Goal: Use online tool/utility: Utilize a website feature to perform a specific function

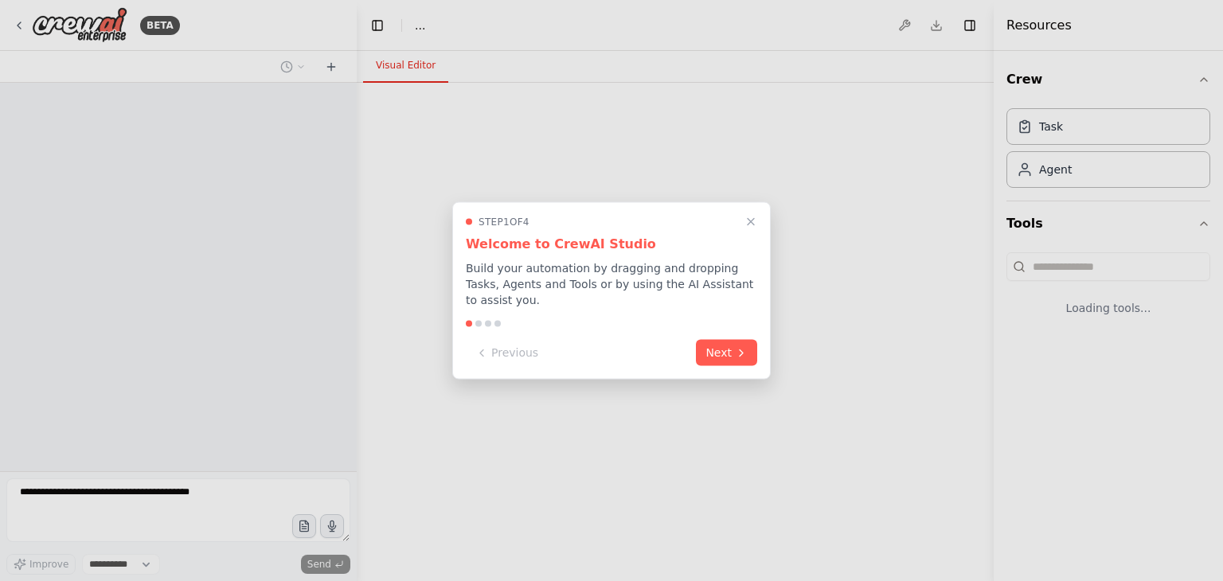
select select "****"
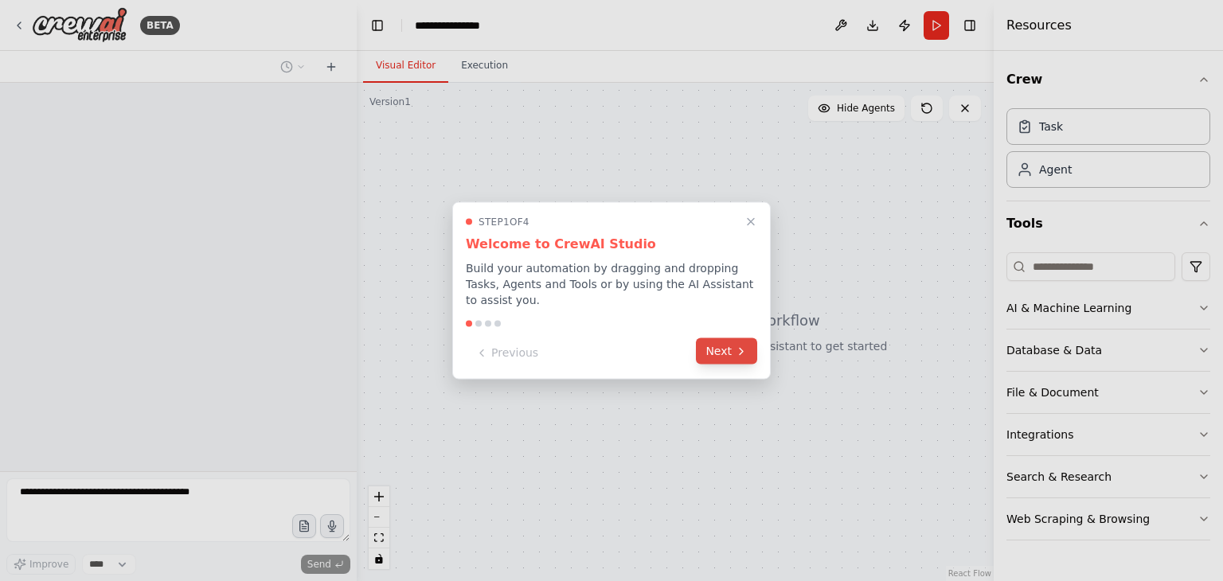
click at [724, 343] on button "Next" at bounding box center [726, 352] width 61 height 26
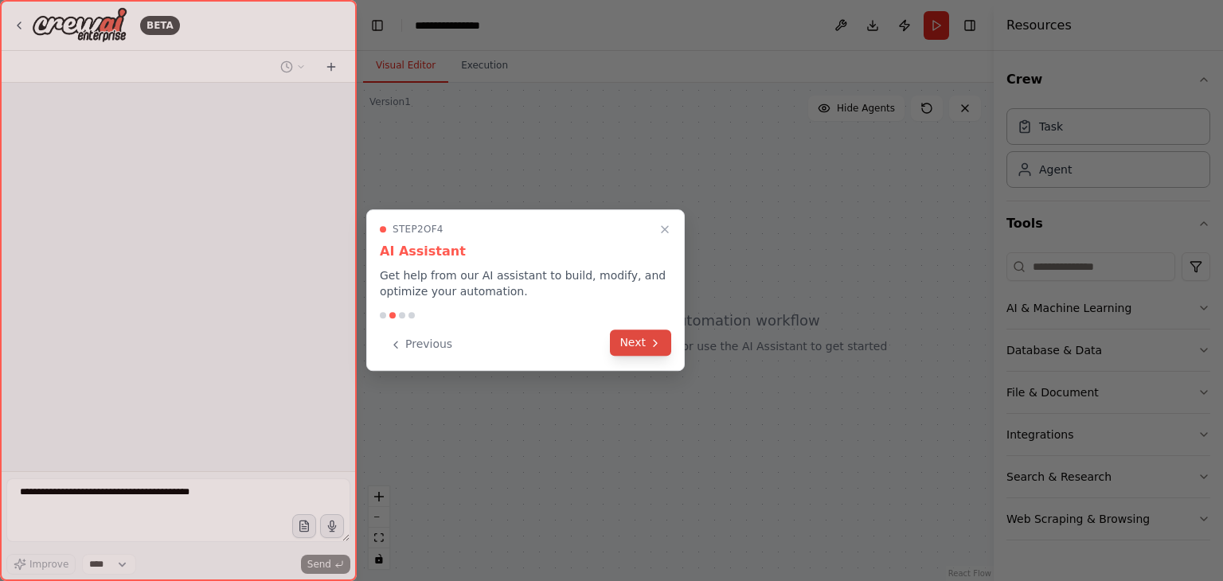
click at [654, 343] on icon at bounding box center [655, 343] width 13 height 13
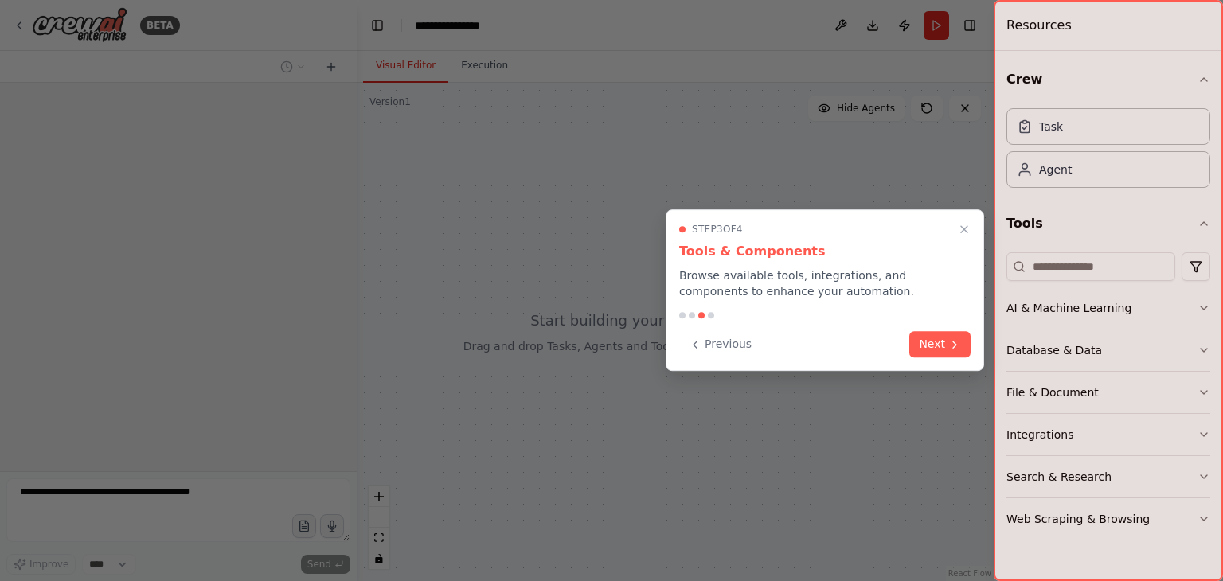
click at [654, 343] on div at bounding box center [611, 290] width 1223 height 581
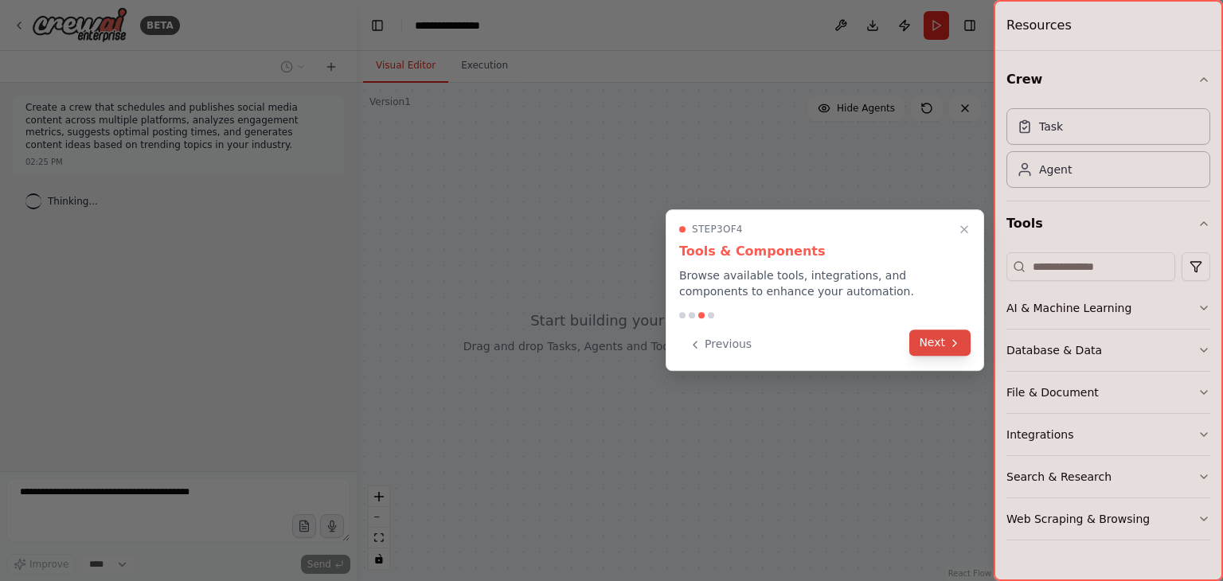
click at [940, 345] on button "Next" at bounding box center [940, 343] width 61 height 26
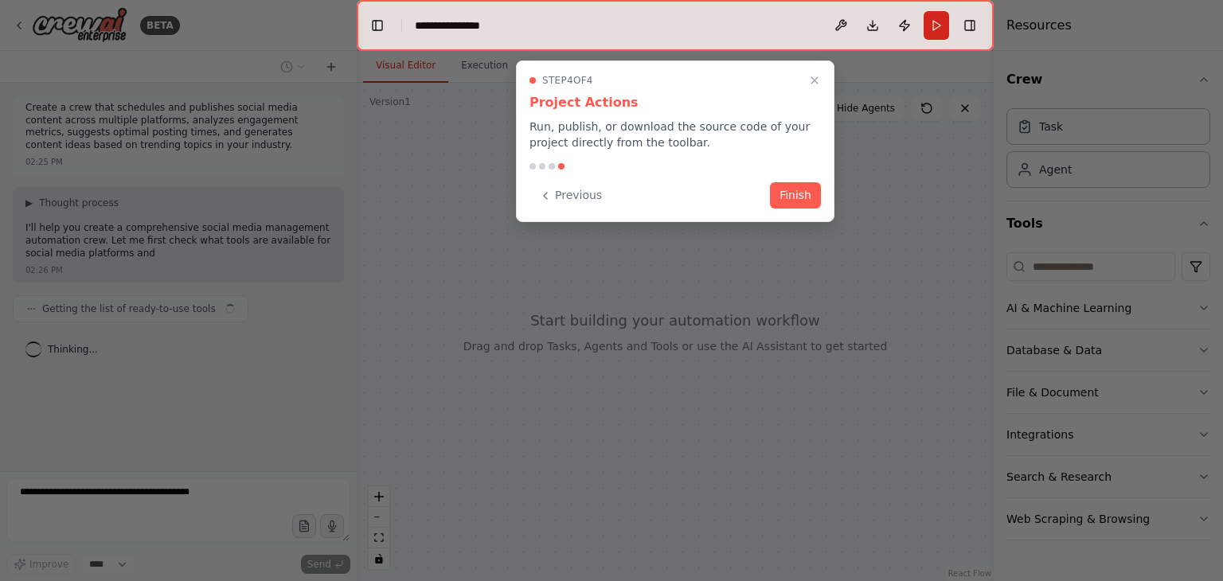
click at [793, 176] on div "Step 4 of 4 Project Actions Run, publish, or download the source code of your p…" at bounding box center [675, 142] width 319 height 162
click at [801, 203] on button "Finish" at bounding box center [795, 194] width 51 height 26
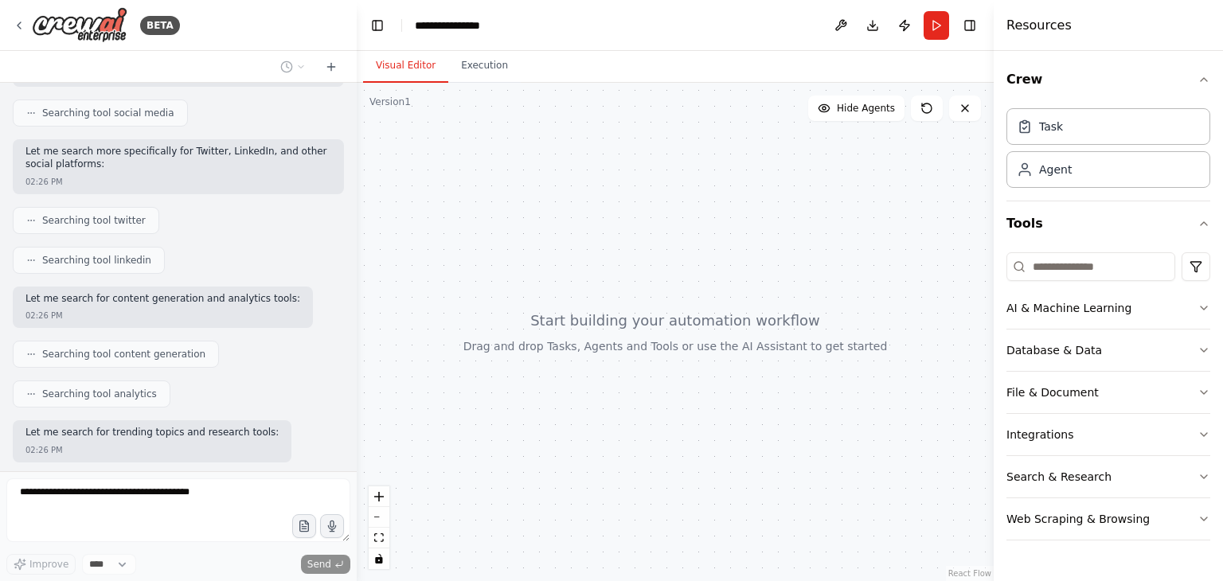
scroll to position [384, 0]
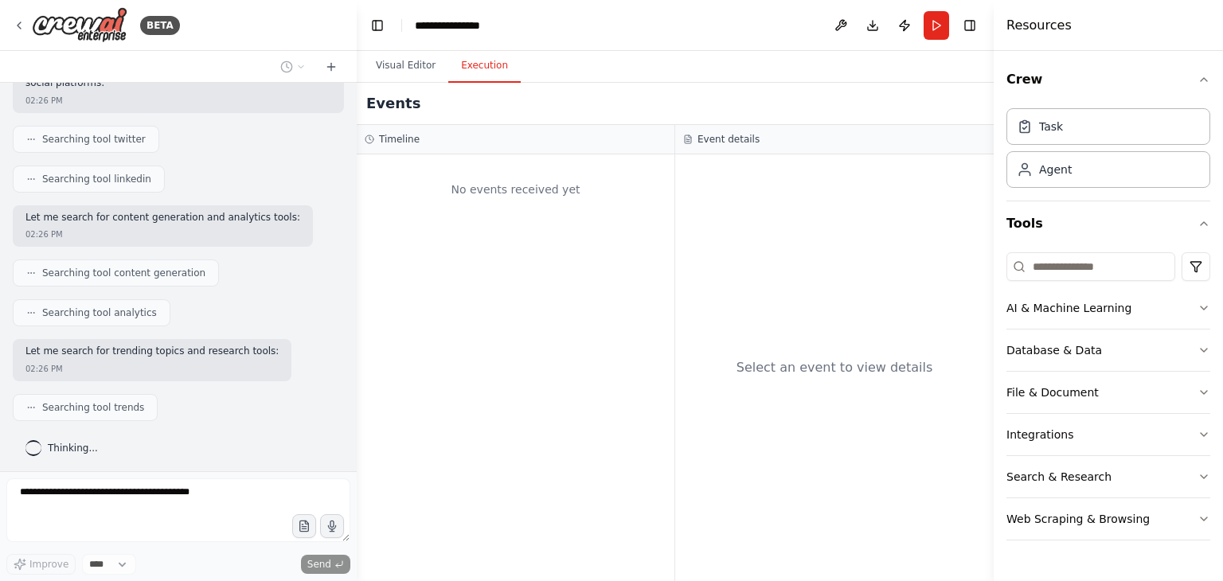
click at [481, 66] on button "Execution" at bounding box center [484, 65] width 72 height 33
click at [421, 71] on button "Visual Editor" at bounding box center [405, 65] width 85 height 33
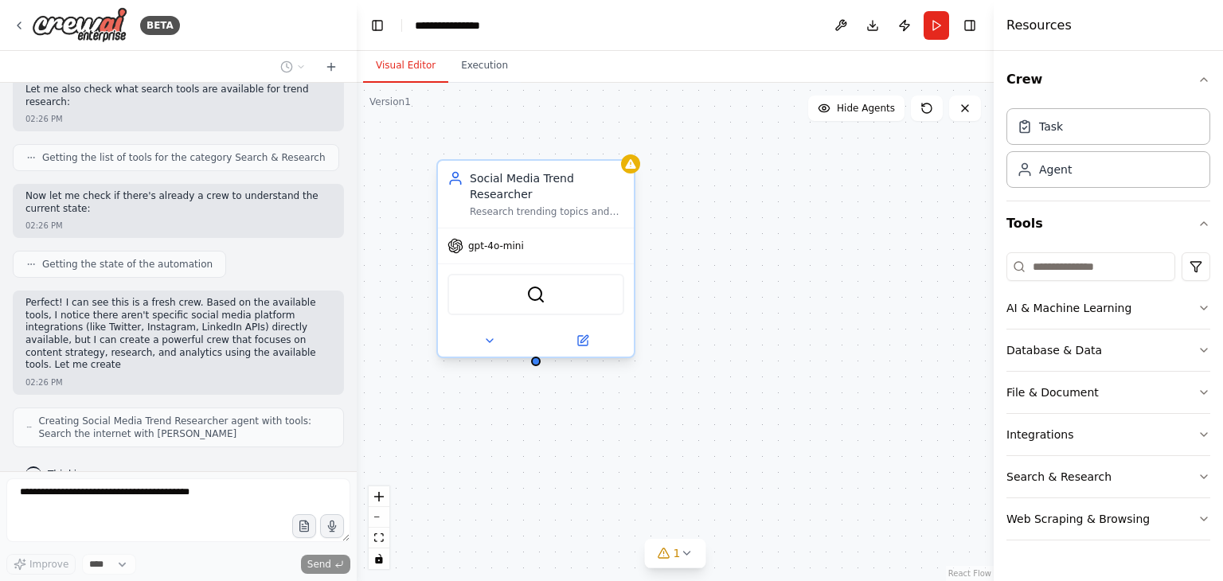
scroll to position [940, 0]
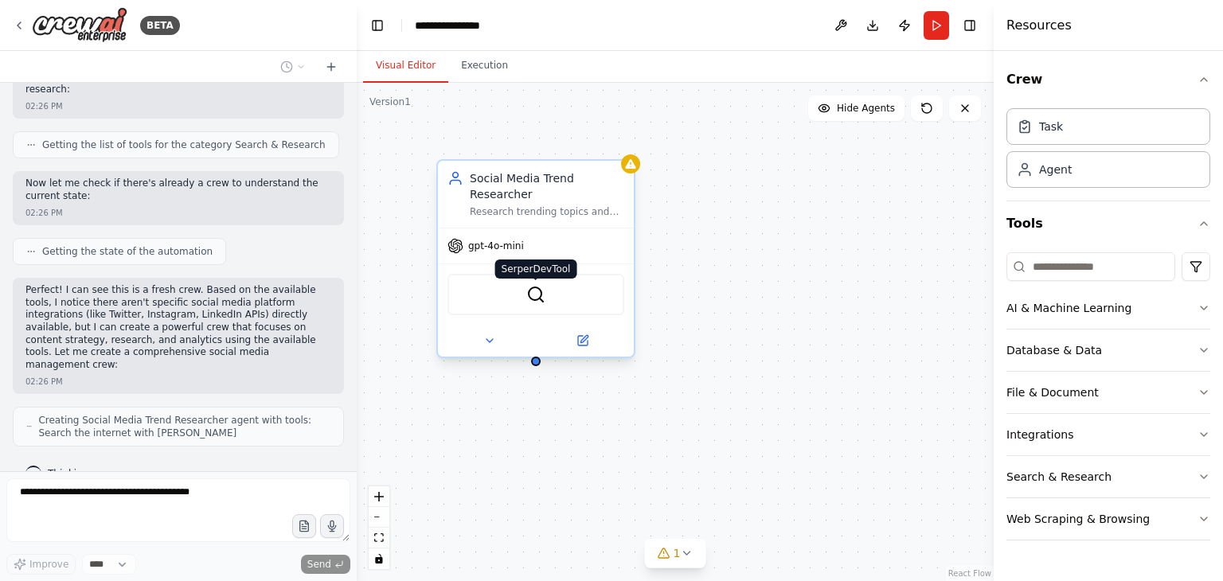
click at [542, 285] on img at bounding box center [536, 294] width 19 height 19
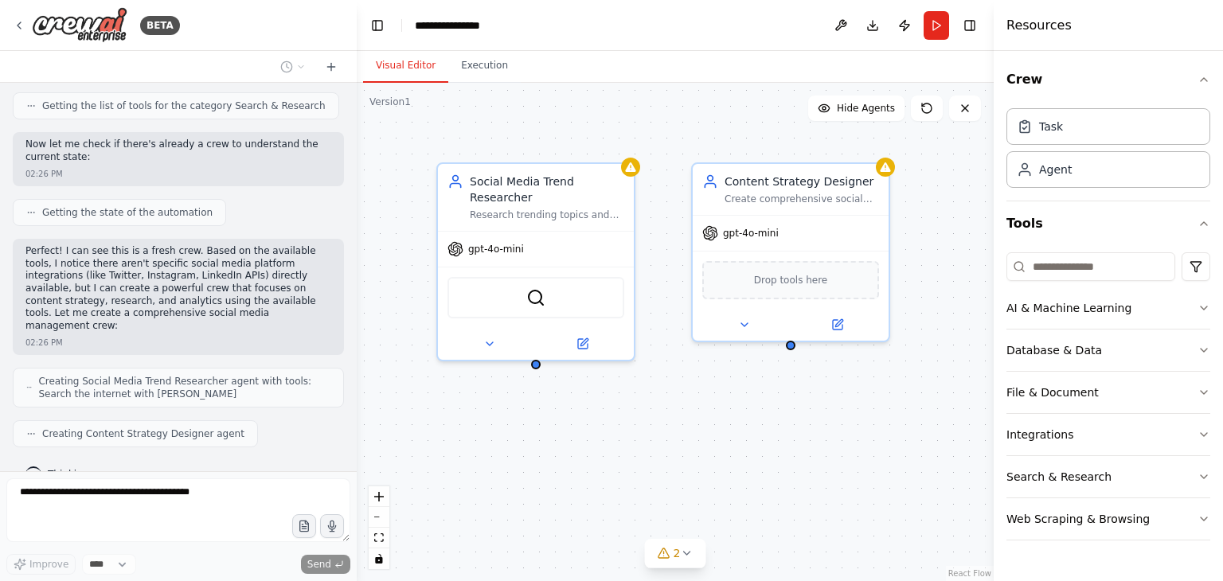
scroll to position [1031, 0]
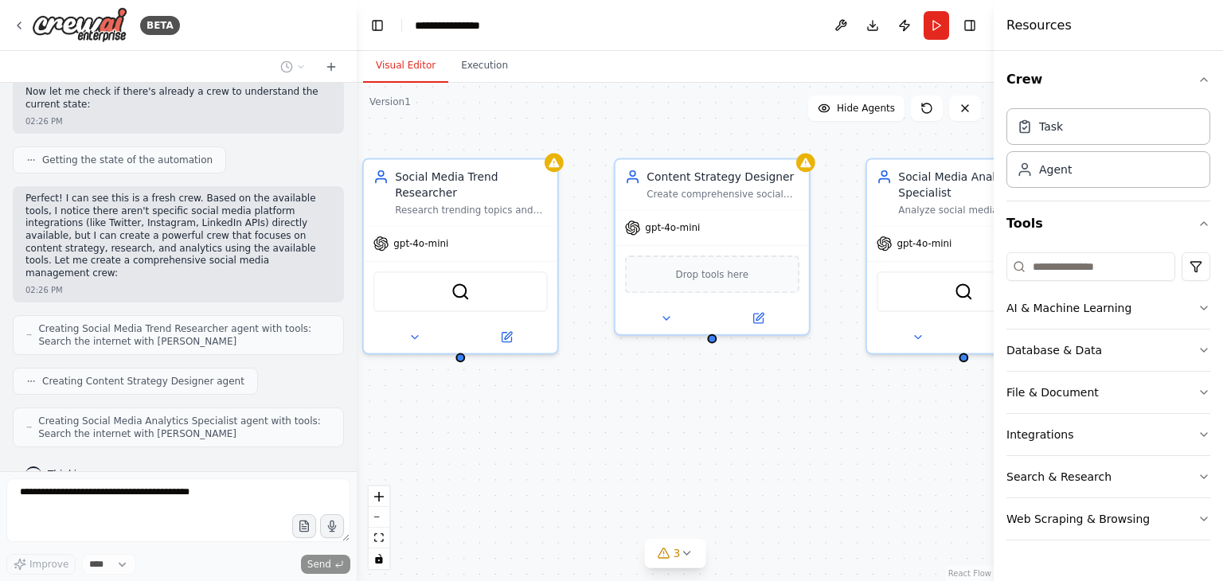
drag, startPoint x: 535, startPoint y: 351, endPoint x: 458, endPoint y: 343, distance: 77.7
click at [458, 343] on div "Social Media Trend Researcher Research trending topics and identify viral conte…" at bounding box center [675, 332] width 637 height 499
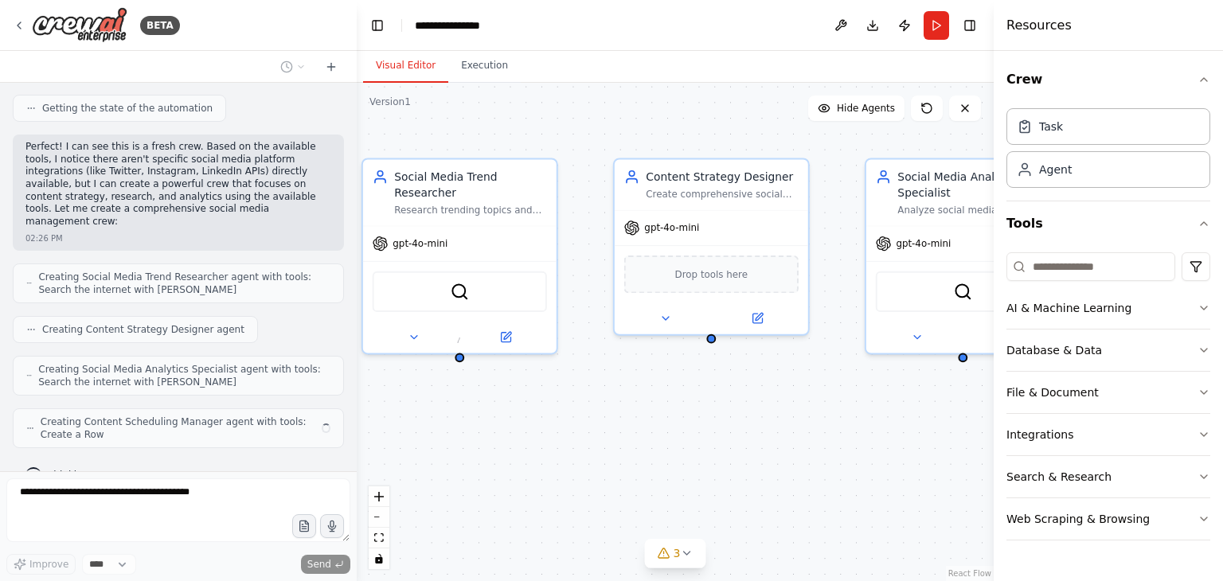
click at [458, 343] on div "Social Media Trend Researcher Research trending topics and identify viral conte…" at bounding box center [675, 332] width 637 height 499
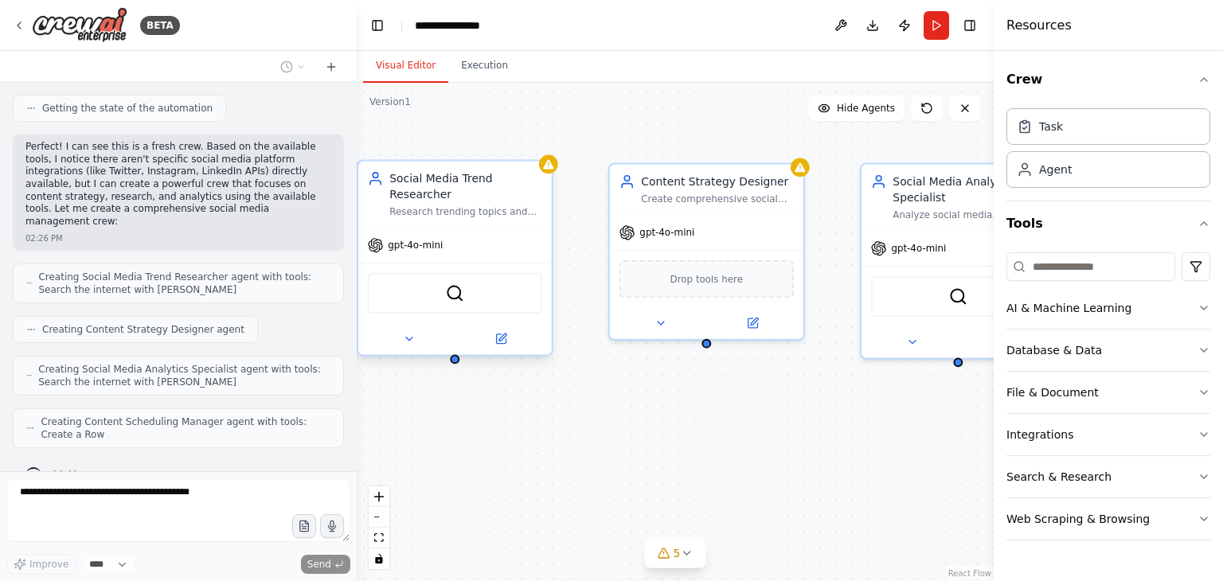
drag, startPoint x: 458, startPoint y: 343, endPoint x: 442, endPoint y: 347, distance: 16.4
click at [442, 347] on div "Social Media Trend Researcher Research trending topics and identify viral conte…" at bounding box center [675, 332] width 637 height 499
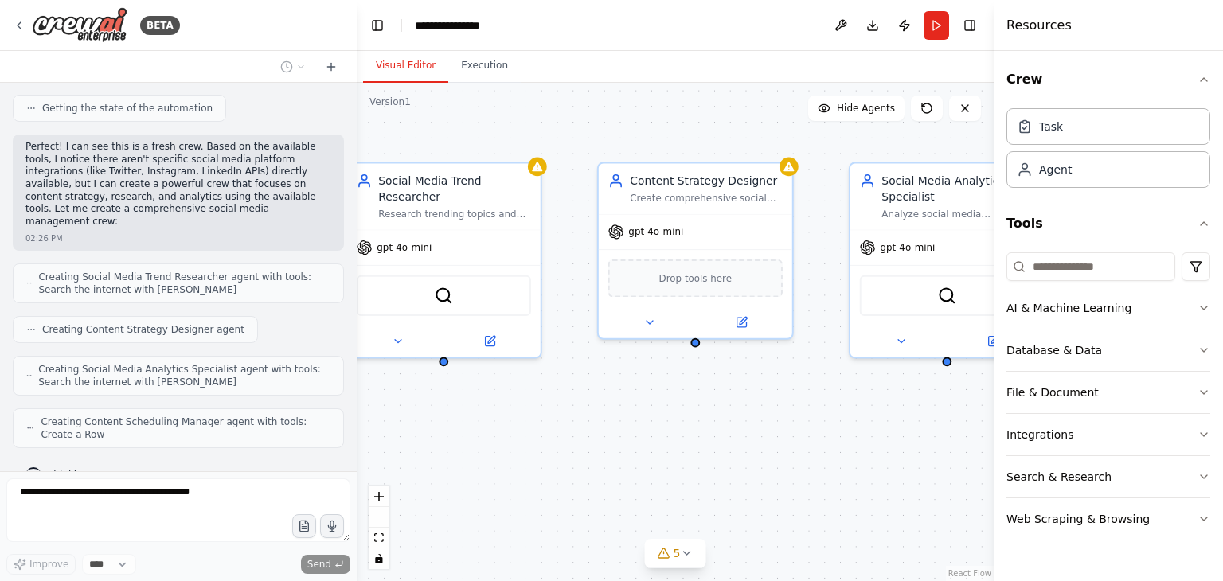
click at [543, 231] on div "Social Media Trend Researcher Research trending topics and identify viral conte…" at bounding box center [675, 332] width 637 height 499
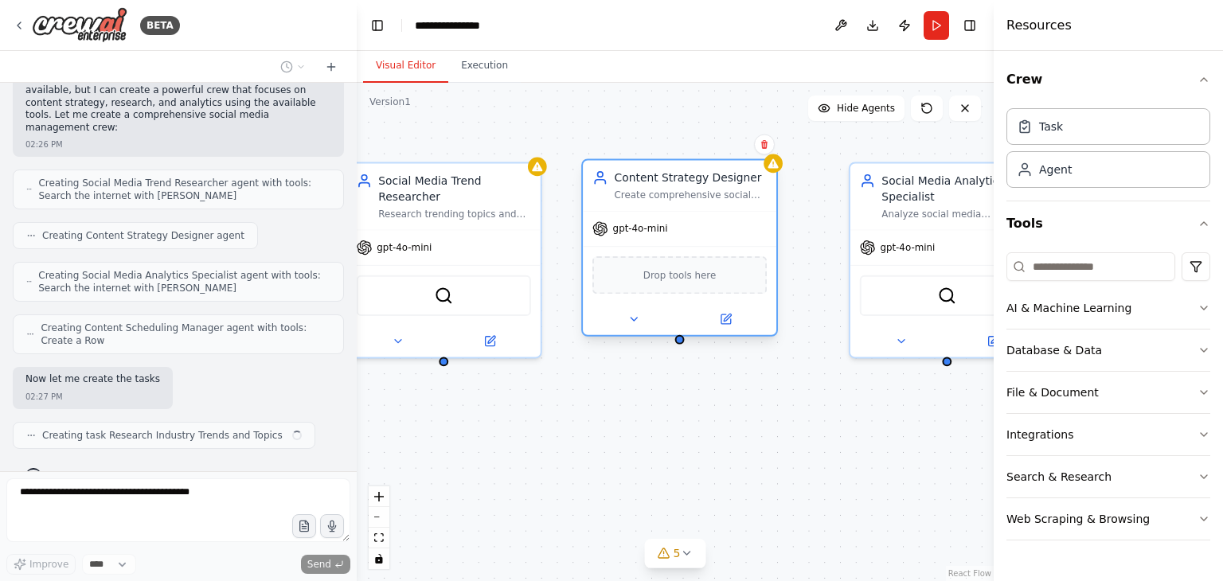
click at [637, 240] on div "gpt-4o-mini" at bounding box center [680, 229] width 194 height 34
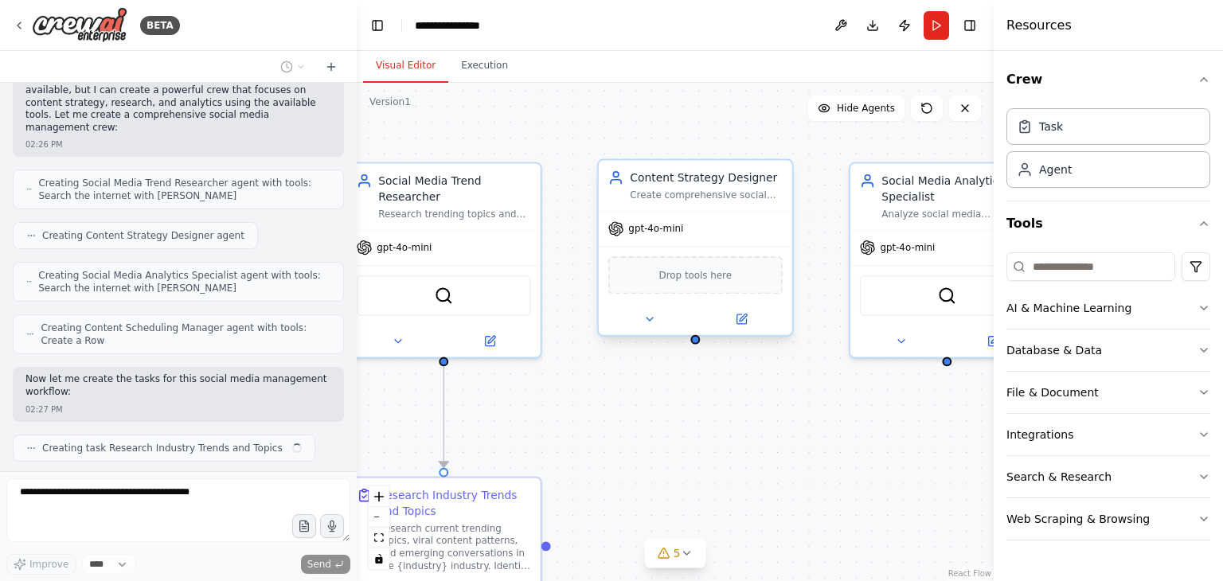
scroll to position [1190, 0]
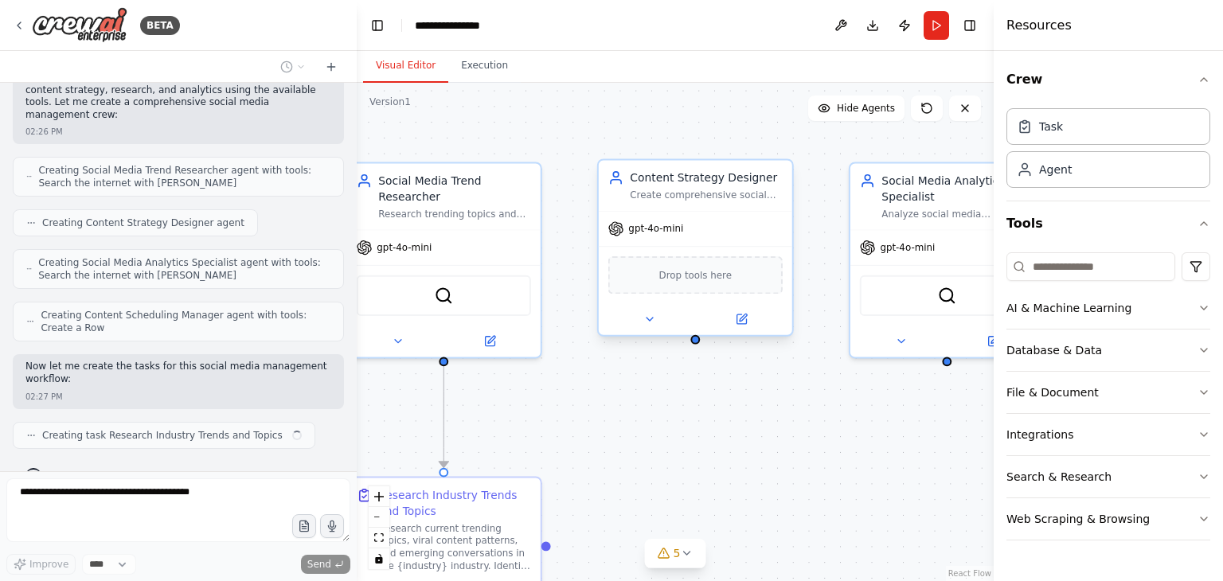
click at [637, 240] on div "gpt-4o-mini" at bounding box center [696, 229] width 194 height 34
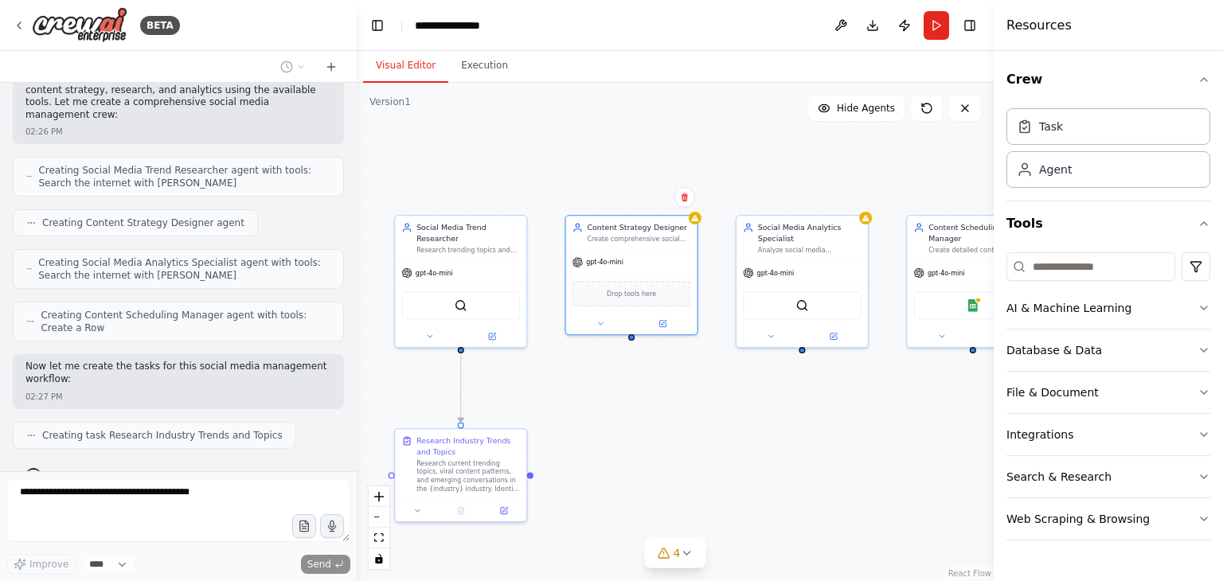
click at [537, 482] on div ".deletable-edge-delete-btn { width: 20px; height: 20px; border: 0px solid #ffff…" at bounding box center [675, 332] width 637 height 499
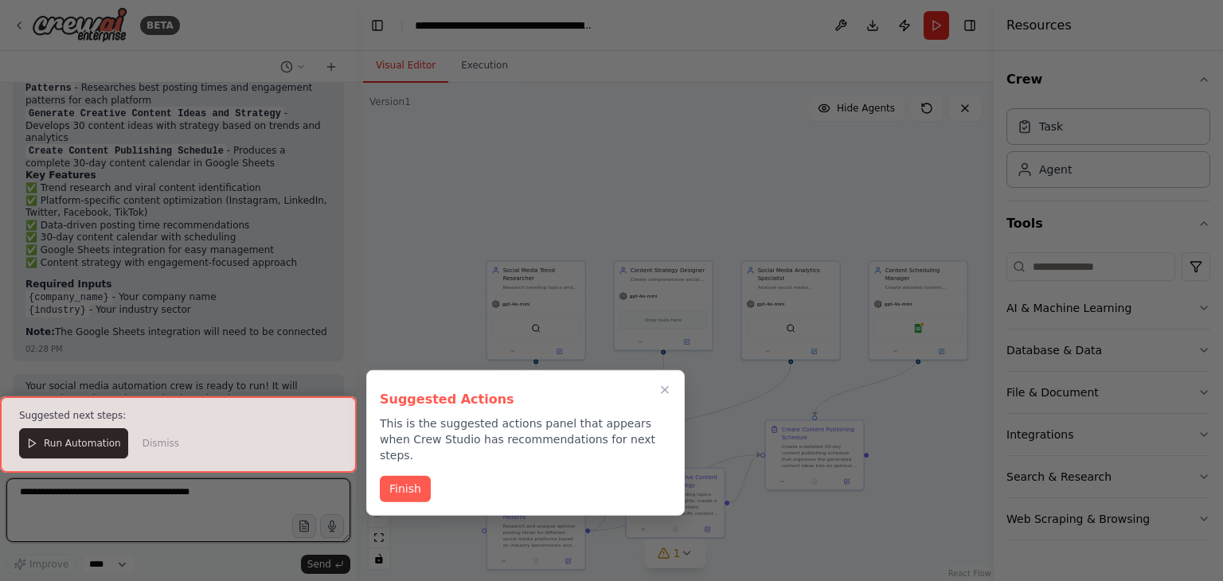
scroll to position [2253, 0]
click at [58, 445] on div at bounding box center [178, 435] width 357 height 76
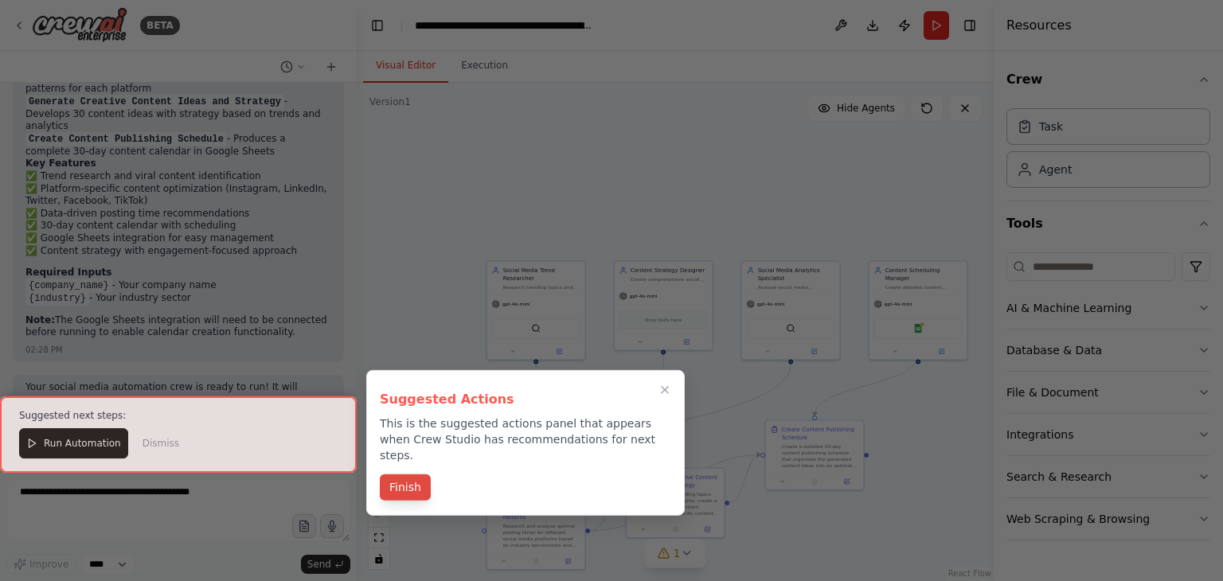
click at [411, 480] on button "Finish" at bounding box center [405, 488] width 51 height 26
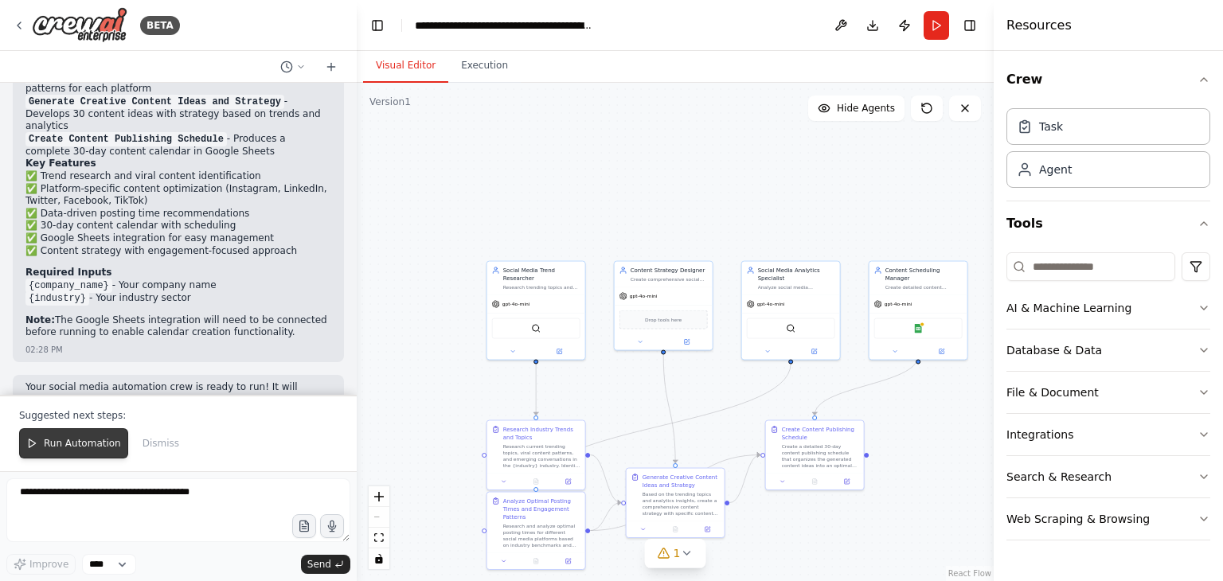
click at [45, 440] on span "Run Automation" at bounding box center [82, 443] width 77 height 13
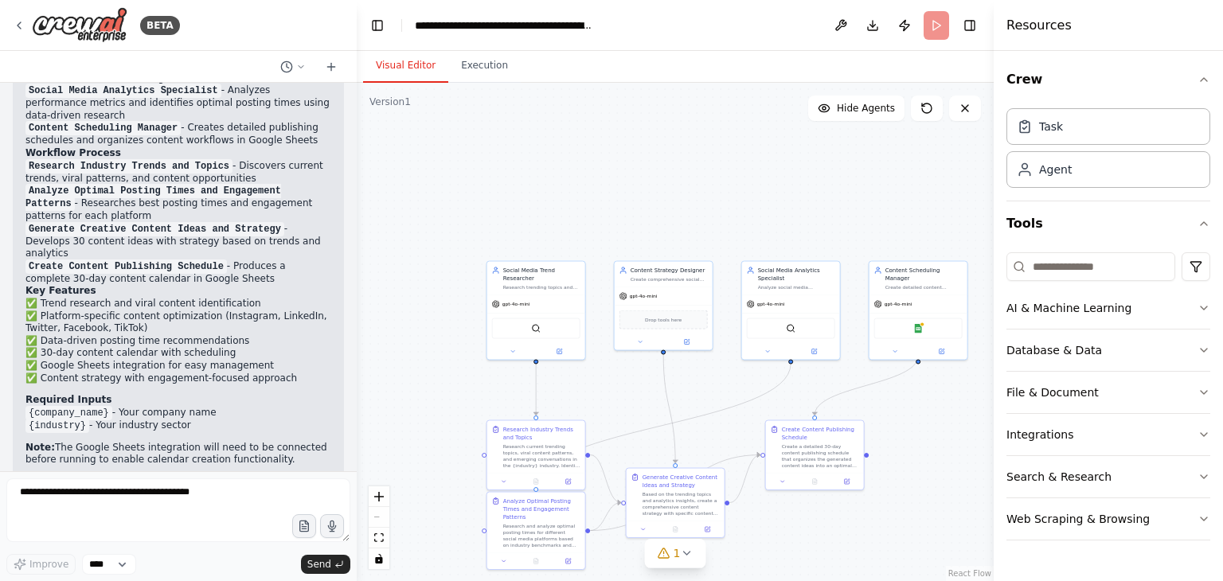
scroll to position [2178, 0]
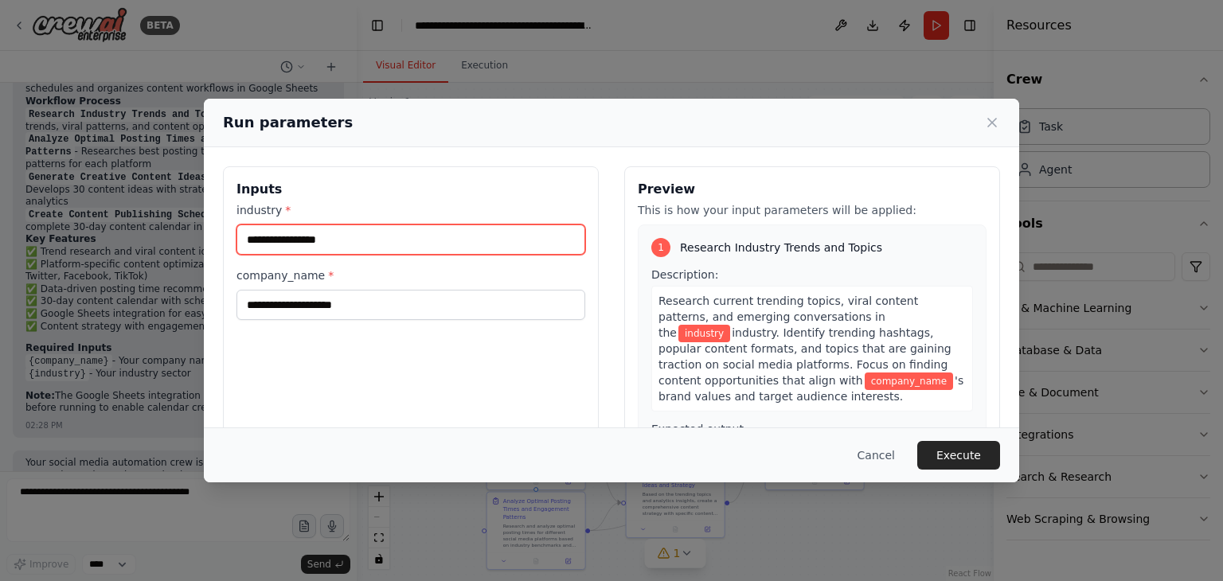
click at [492, 240] on input "industry *" at bounding box center [411, 240] width 349 height 30
click at [476, 246] on input "industry *" at bounding box center [411, 240] width 349 height 30
type input "*******"
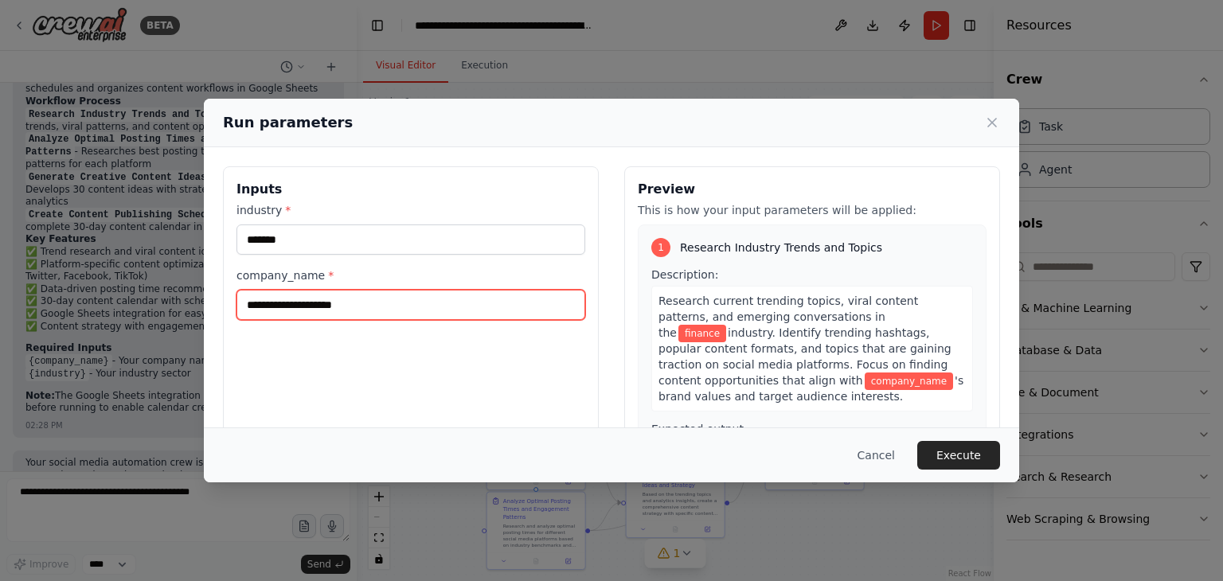
click at [464, 304] on input "company_name *" at bounding box center [411, 305] width 349 height 30
type input "*******"
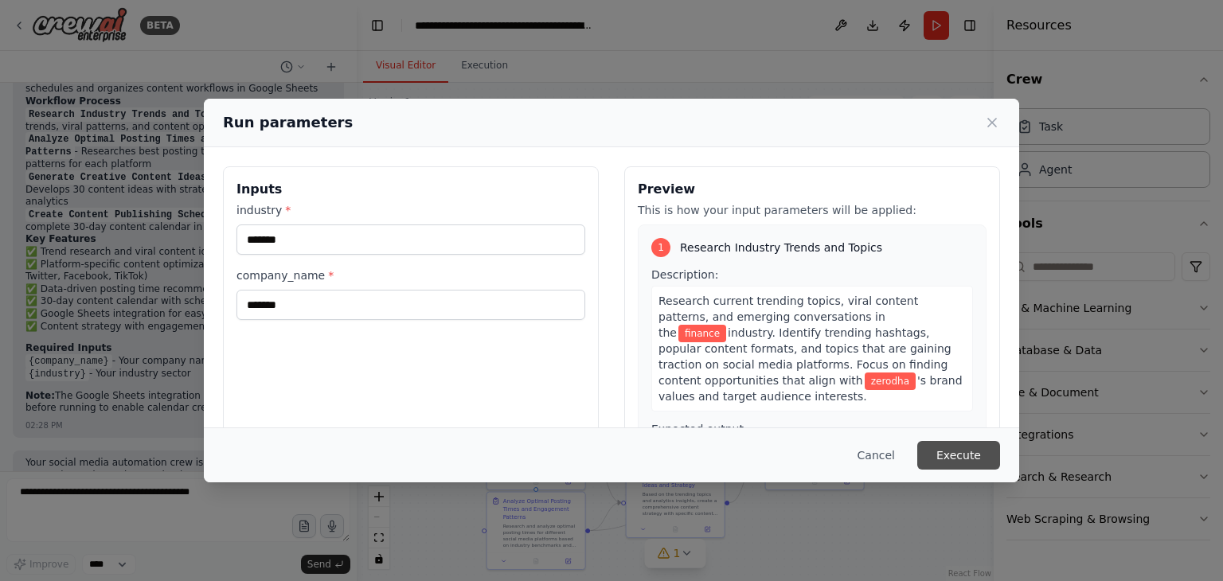
click at [986, 444] on button "Execute" at bounding box center [959, 455] width 83 height 29
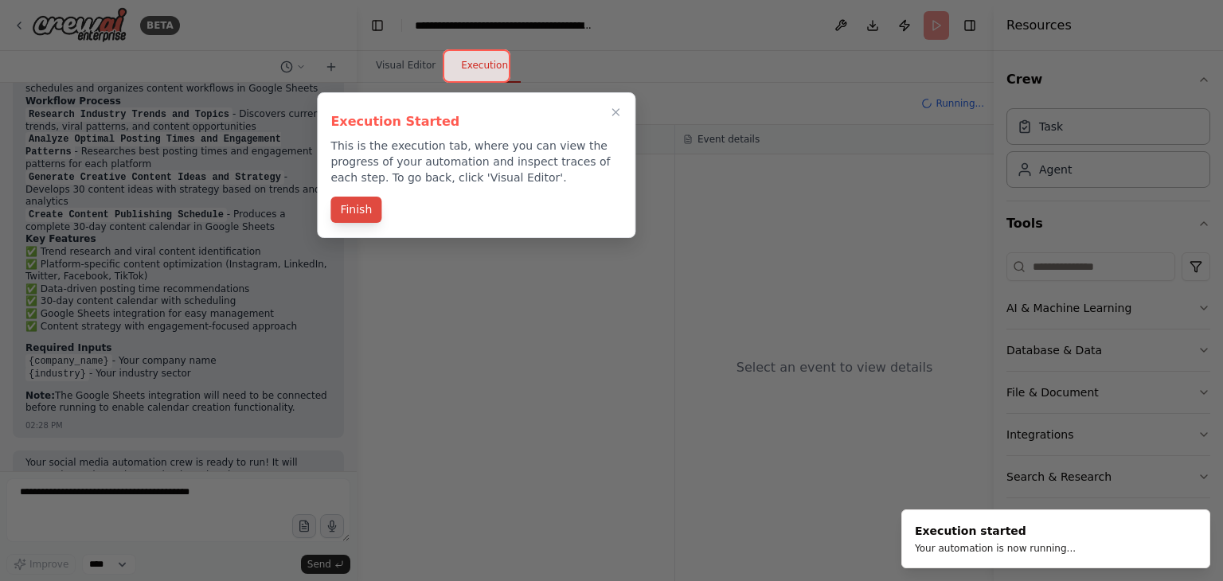
click at [357, 211] on button "Finish" at bounding box center [356, 210] width 51 height 26
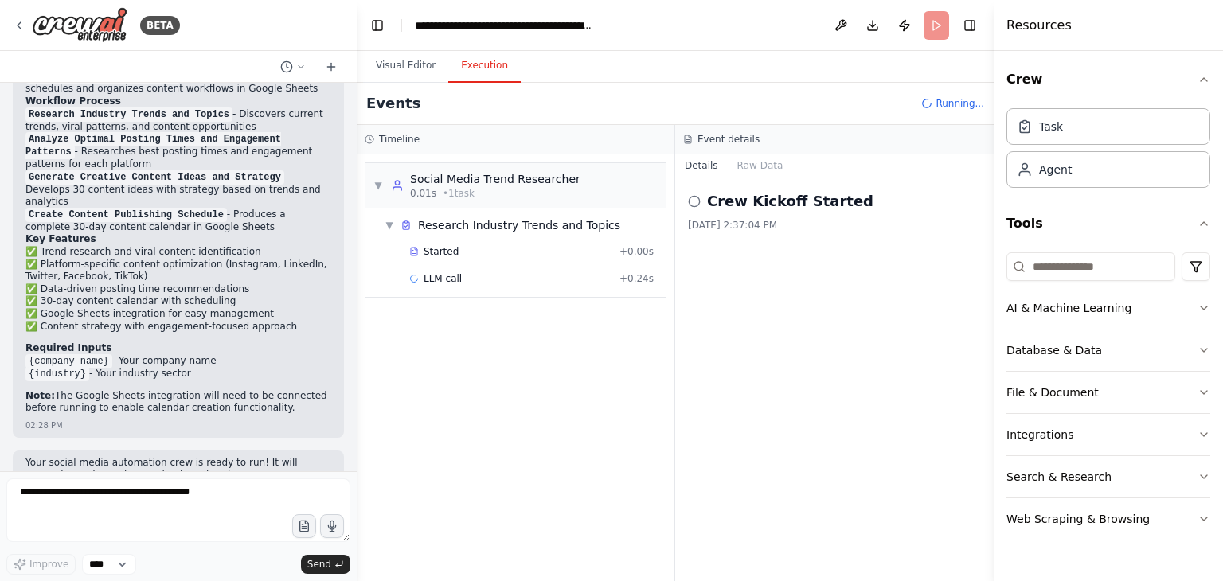
click at [784, 219] on div "9/23/2025, 2:37:04 PM" at bounding box center [834, 225] width 293 height 13
click at [742, 162] on button "Raw Data" at bounding box center [760, 166] width 65 height 22
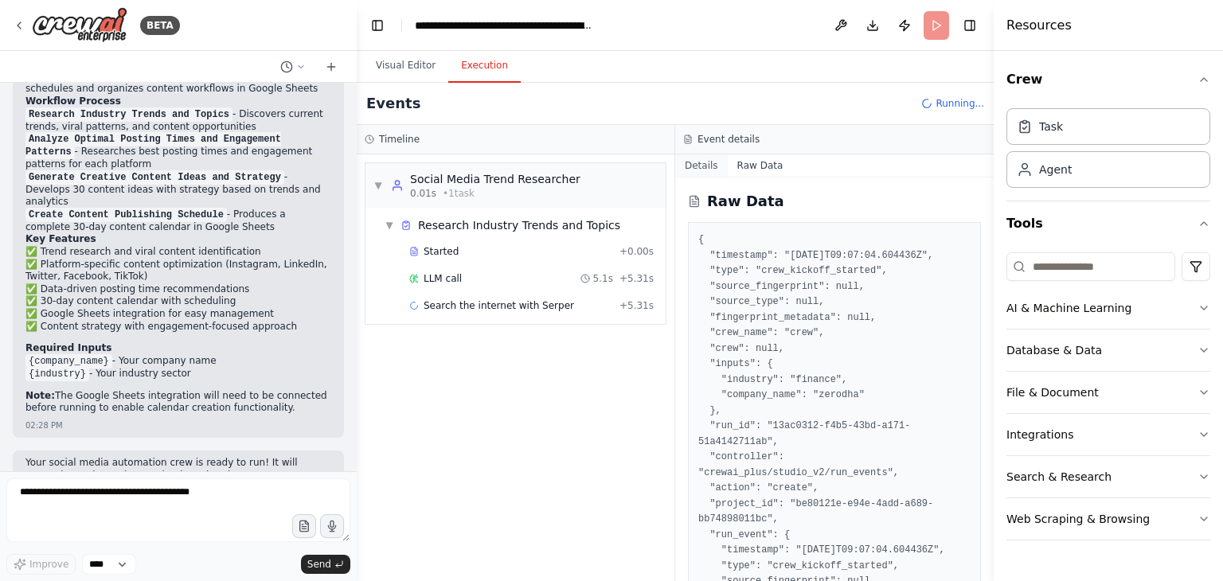
click at [695, 162] on button "Details" at bounding box center [701, 166] width 53 height 22
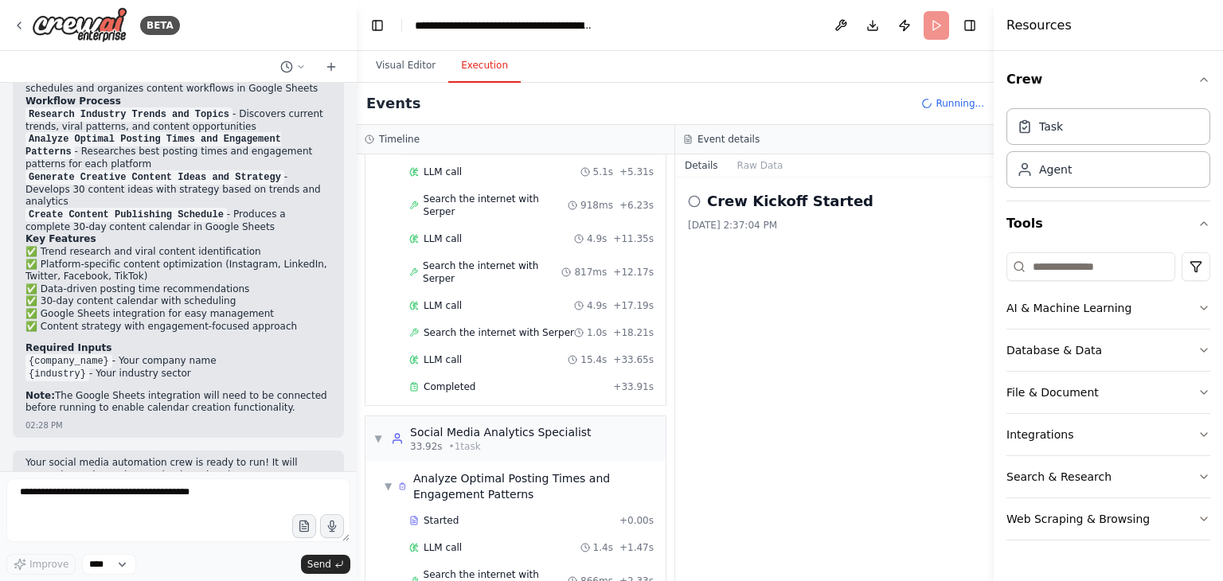
scroll to position [150, 0]
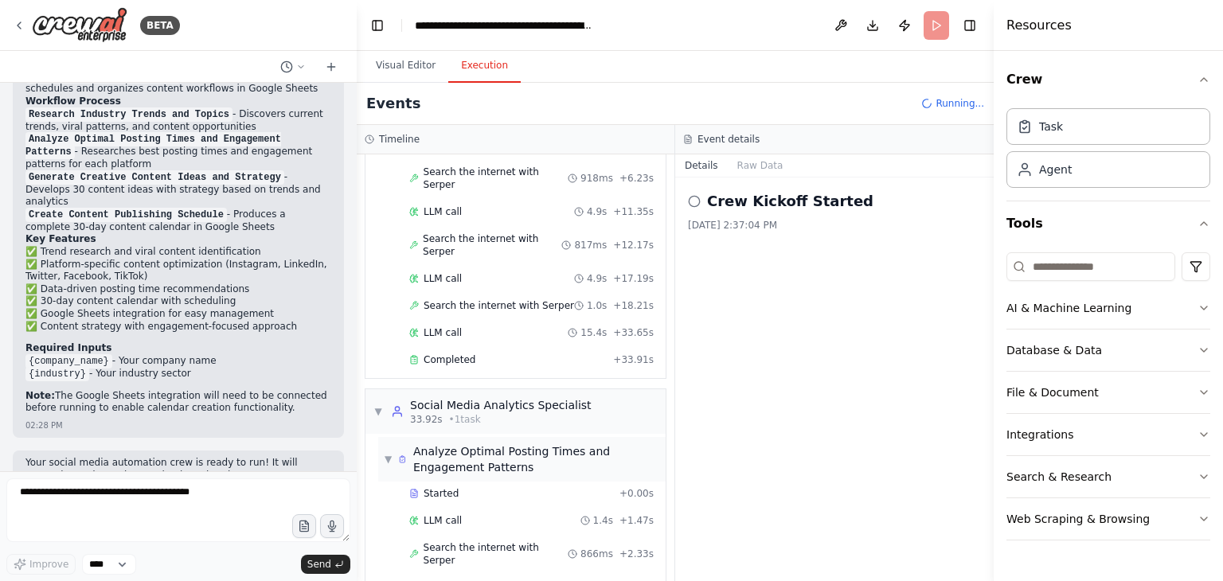
click at [440, 444] on div "Analyze Optimal Posting Times and Engagement Patterns" at bounding box center [536, 460] width 246 height 32
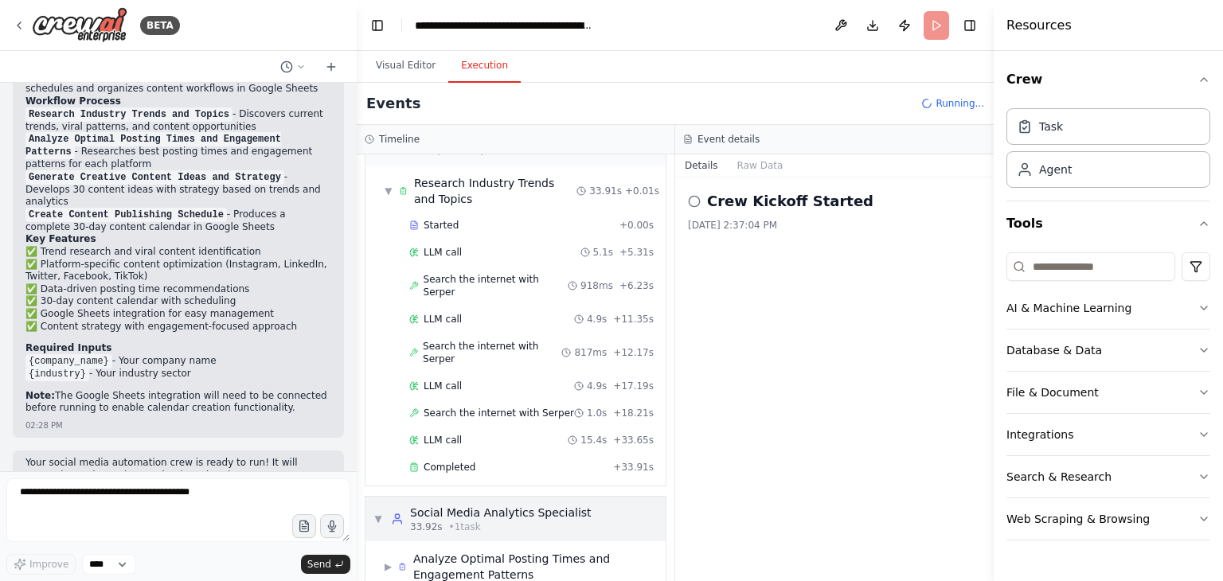
click at [417, 521] on span "33.92s" at bounding box center [426, 527] width 33 height 13
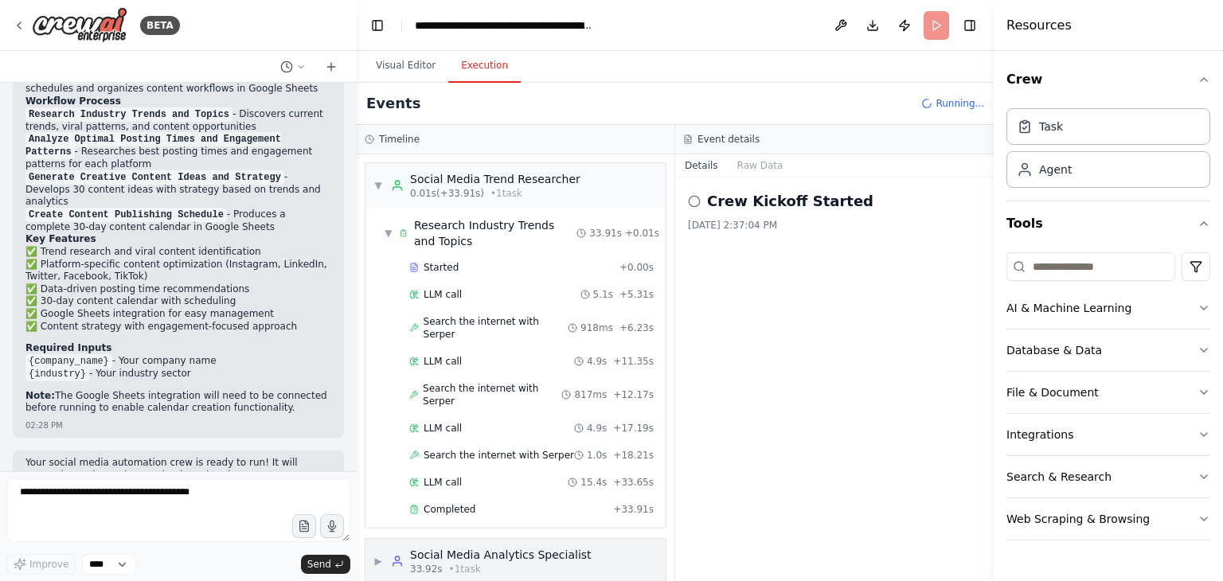
click at [410, 547] on div "Social Media Analytics Specialist" at bounding box center [501, 555] width 182 height 16
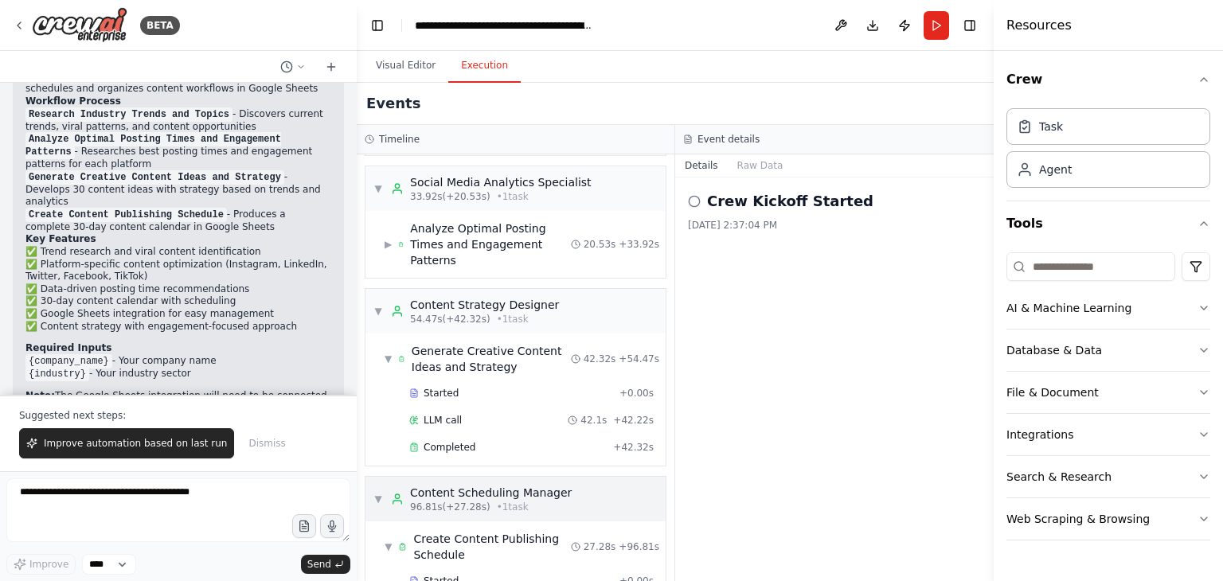
scroll to position [416, 0]
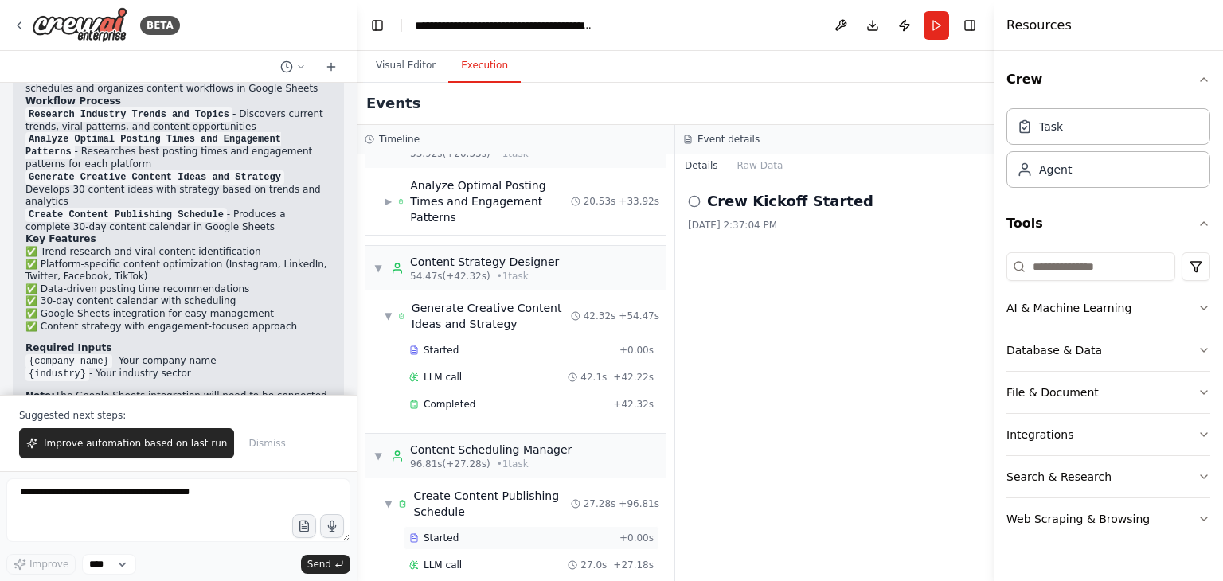
click at [427, 527] on div "Started + 0.00s" at bounding box center [532, 539] width 256 height 24
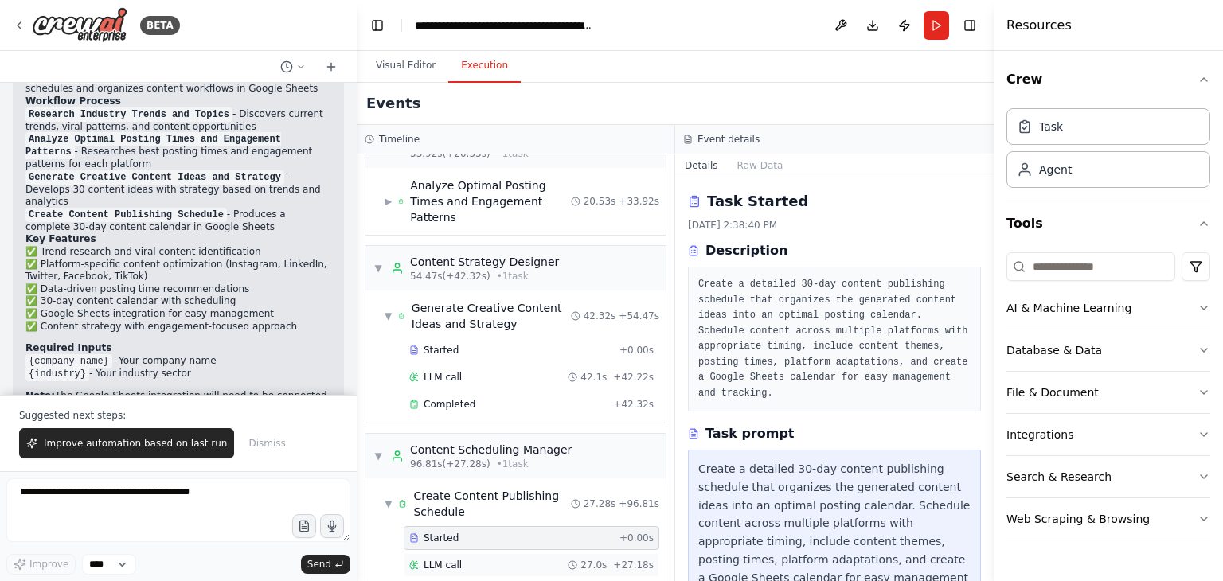
click at [468, 554] on div "LLM call 27.0s + 27.18s" at bounding box center [532, 566] width 256 height 24
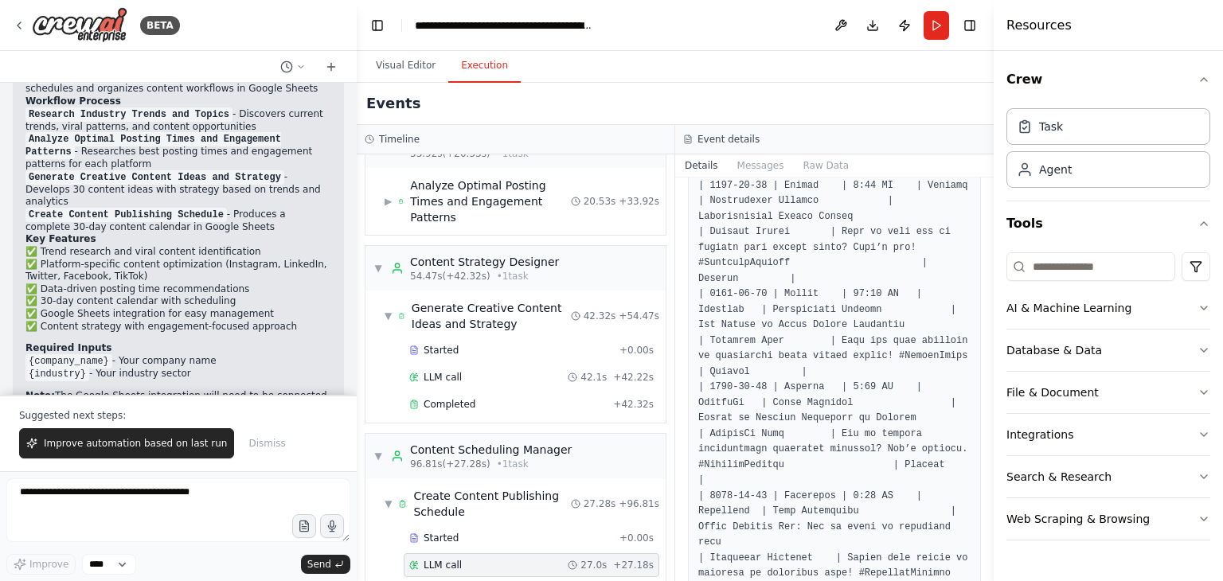
scroll to position [3588, 0]
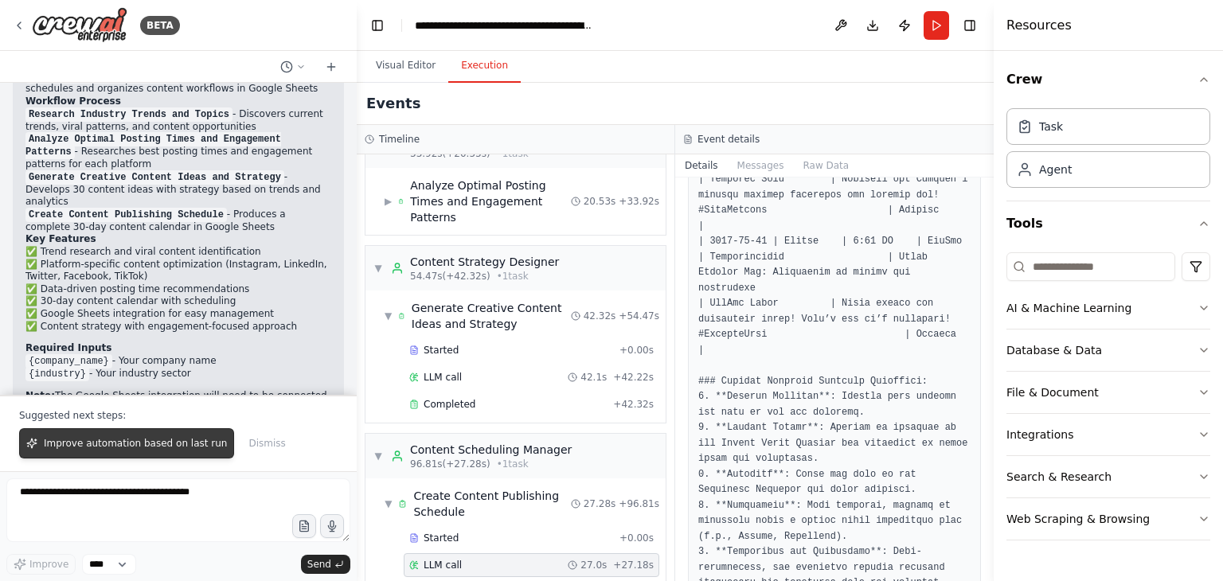
click at [173, 448] on span "Improve automation based on last run" at bounding box center [135, 443] width 183 height 13
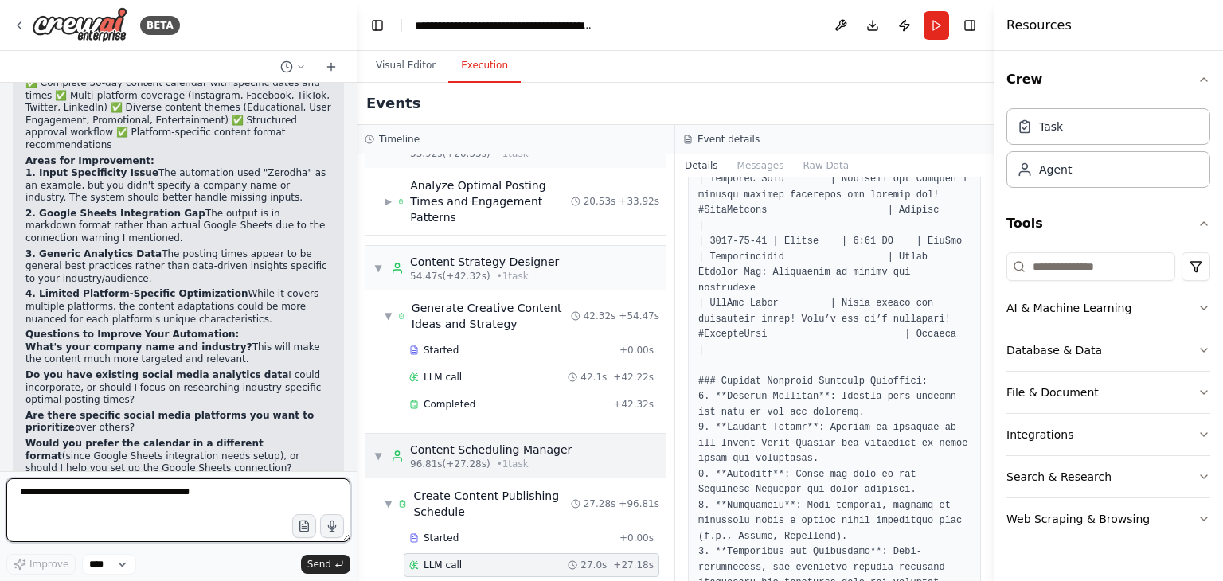
scroll to position [2769, 0]
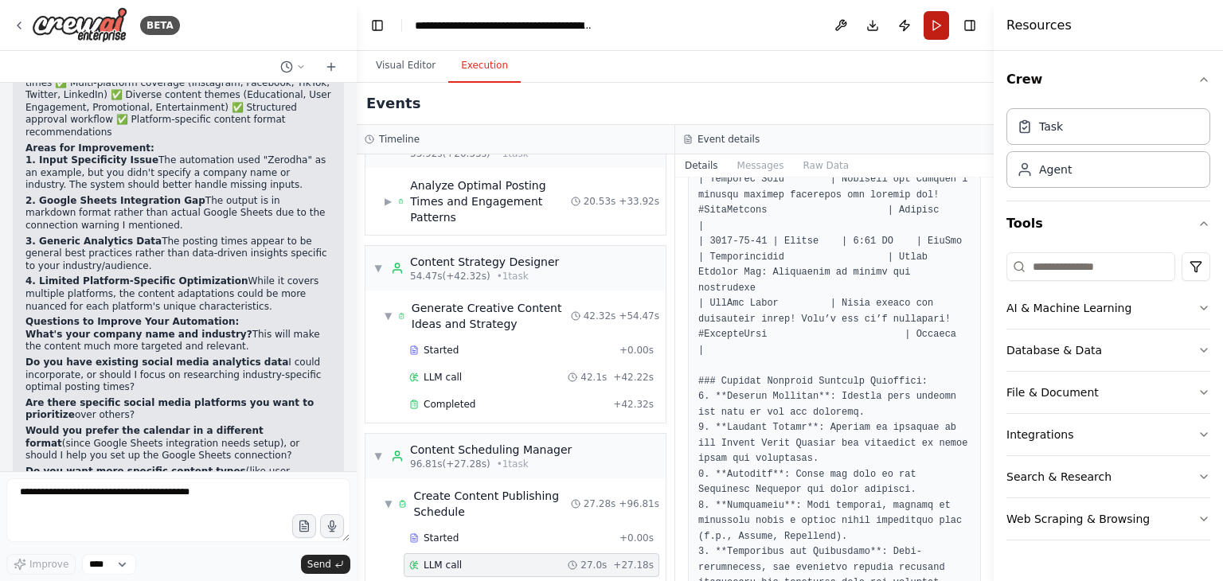
click at [939, 17] on button "Run" at bounding box center [936, 25] width 25 height 29
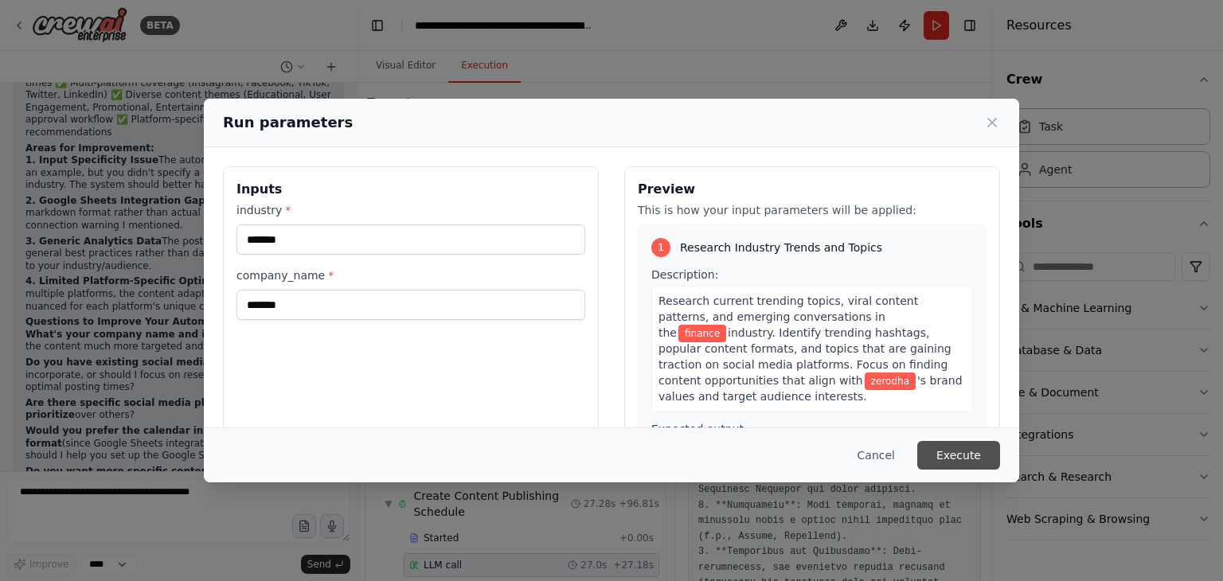
click at [969, 449] on button "Execute" at bounding box center [959, 455] width 83 height 29
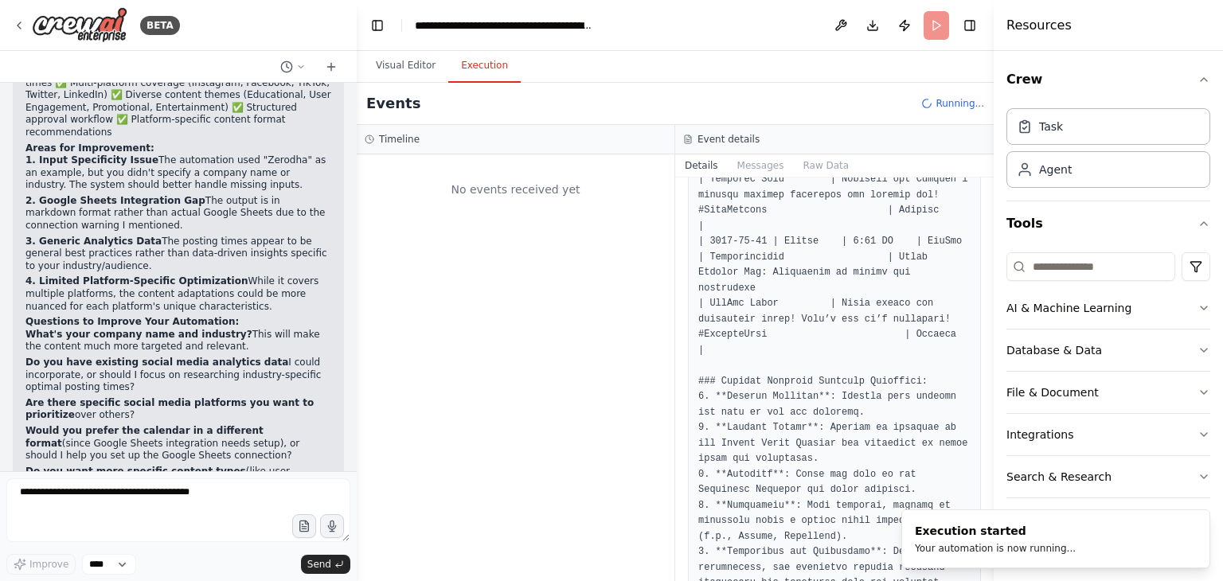
scroll to position [0, 0]
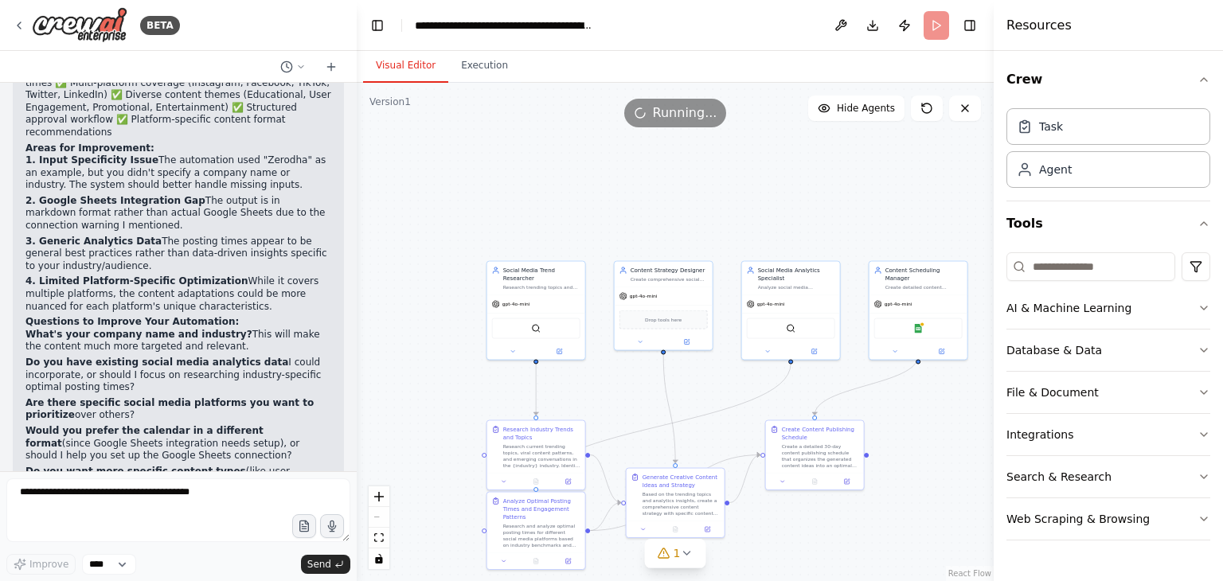
click at [397, 68] on button "Visual Editor" at bounding box center [405, 65] width 85 height 33
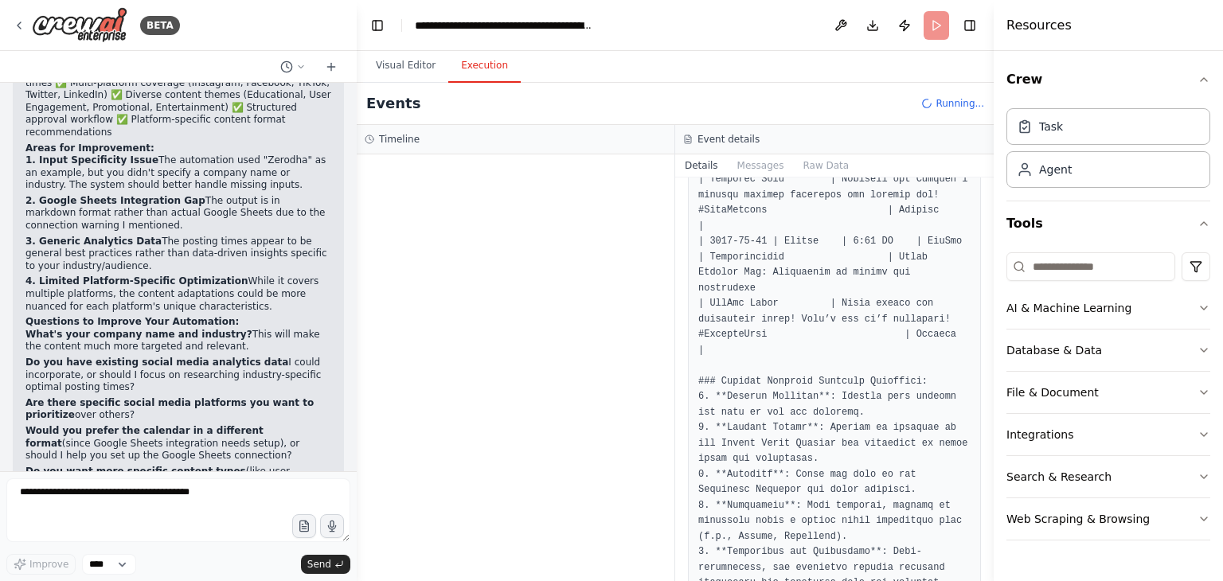
click at [475, 58] on button "Execution" at bounding box center [484, 65] width 72 height 33
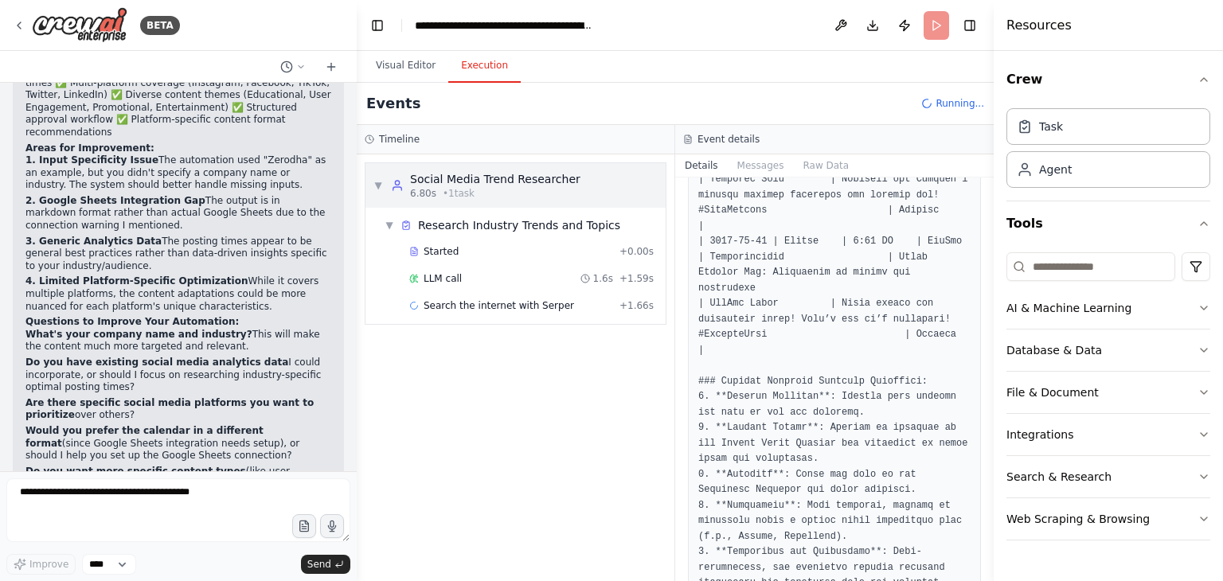
click at [494, 189] on div "6.80s • 1 task" at bounding box center [495, 193] width 170 height 13
click at [863, 18] on button "Download" at bounding box center [872, 25] width 25 height 29
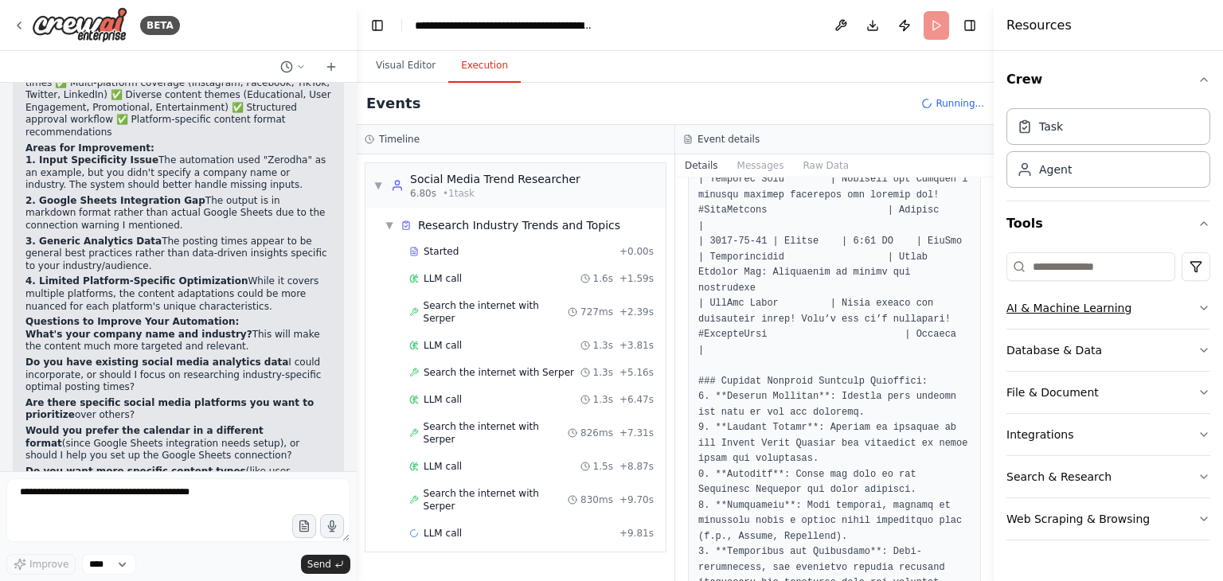
click at [1125, 314] on button "AI & Machine Learning" at bounding box center [1109, 308] width 204 height 41
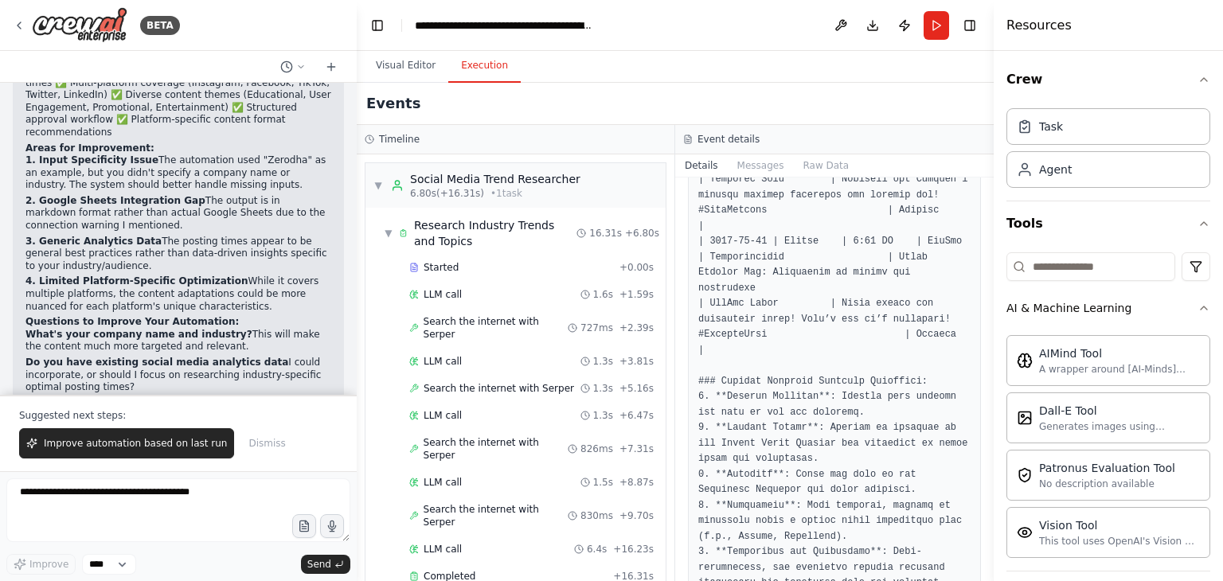
scroll to position [2844, 0]
